Goal: Task Accomplishment & Management: Complete application form

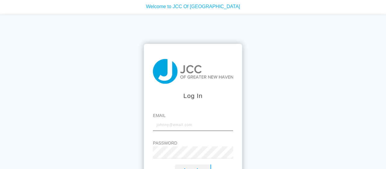
click at [176, 121] on input "Email" at bounding box center [193, 124] width 80 height 12
type input "[EMAIL_ADDRESS][DOMAIN_NAME]"
drag, startPoint x: 386, startPoint y: 66, endPoint x: 386, endPoint y: 92, distance: 25.6
click at [386, 92] on div "Log In Email lbunosso.05@gmail.com Password Log In Create a new login Forgot Pa…" at bounding box center [193, 98] width 386 height 169
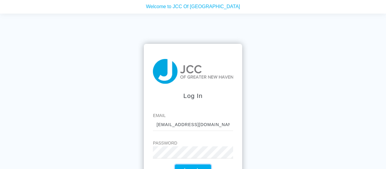
click at [202, 166] on button "Log In" at bounding box center [193, 170] width 36 height 12
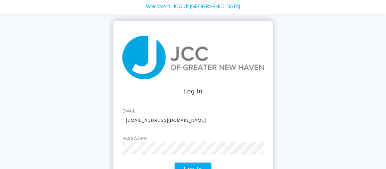
click at [189, 164] on button "Log In" at bounding box center [193, 168] width 36 height 12
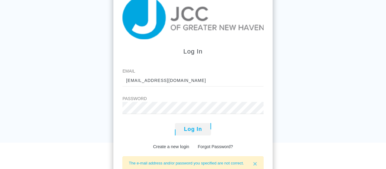
scroll to position [48, 0]
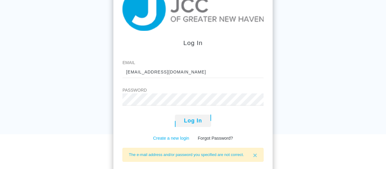
click at [168, 137] on link "Create a new login" at bounding box center [171, 137] width 36 height 5
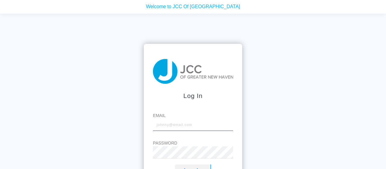
click at [188, 124] on input "Email" at bounding box center [193, 124] width 80 height 12
type input "[EMAIL_ADDRESS][DOMAIN_NAME]"
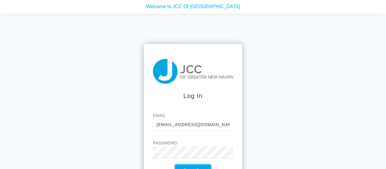
click at [200, 164] on button "Log In" at bounding box center [193, 170] width 36 height 12
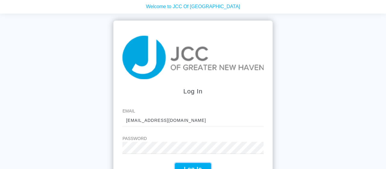
click at [183, 166] on button "Log In" at bounding box center [193, 168] width 36 height 12
click at [192, 164] on button "Log In" at bounding box center [193, 168] width 36 height 12
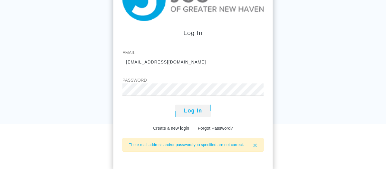
scroll to position [61, 0]
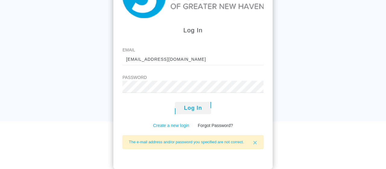
click at [169, 123] on link "Create a new login" at bounding box center [171, 125] width 36 height 5
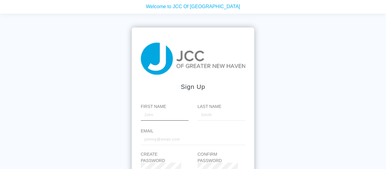
click at [161, 115] on input "First Name" at bounding box center [165, 114] width 48 height 12
type input "Lily"
type input "Bunosso"
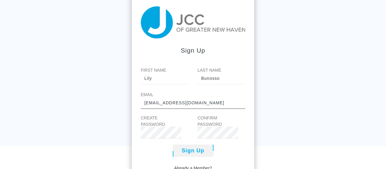
scroll to position [55, 0]
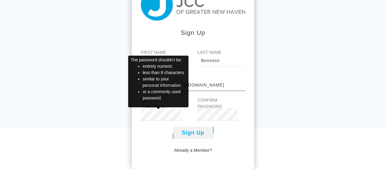
type input "[EMAIL_ADDRESS][DOMAIN_NAME]"
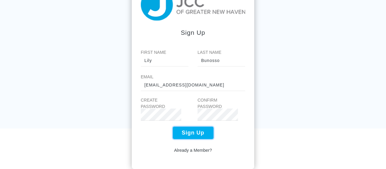
click at [193, 131] on button "Sign Up" at bounding box center [193, 132] width 41 height 12
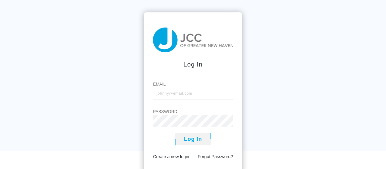
scroll to position [37, 0]
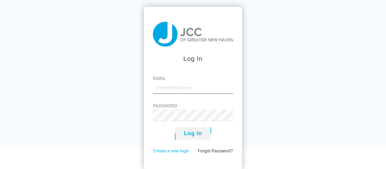
type input "[EMAIL_ADDRESS][DOMAIN_NAME]"
click at [178, 151] on link "Create a new login" at bounding box center [171, 150] width 36 height 5
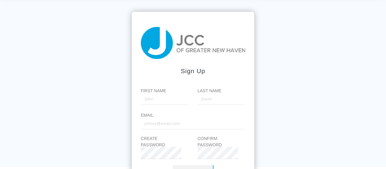
scroll to position [29, 0]
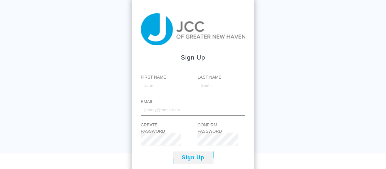
type input "[EMAIL_ADDRESS][DOMAIN_NAME]"
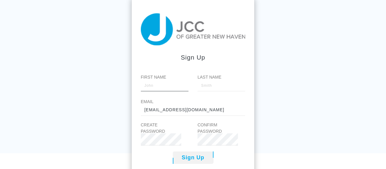
click at [161, 88] on body "Welcome to JCC Of Greater New Haven Sign up First Name Last Name Email lbunosso…" at bounding box center [193, 62] width 386 height 182
type input "l"
type input "Lily"
type input "Bunosso"
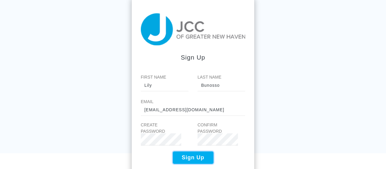
click at [200, 153] on button "Sign Up" at bounding box center [193, 157] width 41 height 12
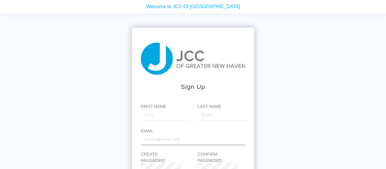
type input "[EMAIL_ADDRESS][DOMAIN_NAME]"
click at [177, 113] on body "Welcome to JCC Of [GEOGRAPHIC_DATA] Sign up First Name Last Name Email [EMAIL_A…" at bounding box center [193, 91] width 386 height 182
type input "Lily"
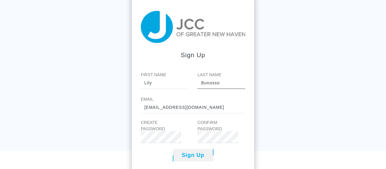
scroll to position [32, 0]
type input "Bunosso"
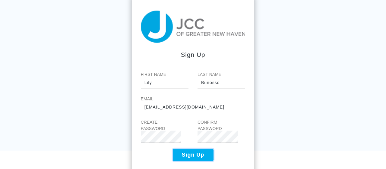
click at [195, 155] on button "Sign Up" at bounding box center [193, 154] width 41 height 12
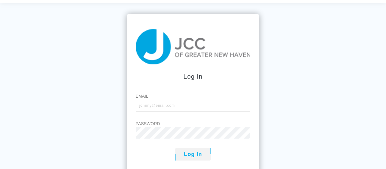
scroll to position [11, 0]
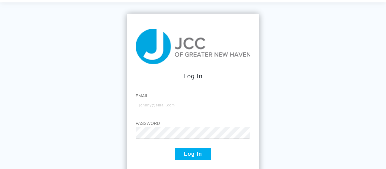
type input "[EMAIL_ADDRESS][DOMAIN_NAME]"
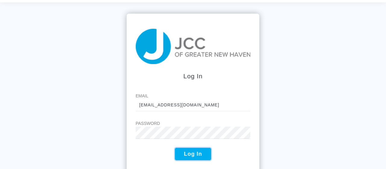
click at [192, 152] on button "Log In" at bounding box center [193, 153] width 36 height 12
